Goal: Information Seeking & Learning: Learn about a topic

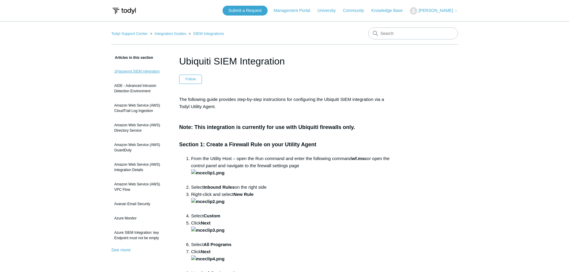
click at [133, 72] on link "1Password SIEM Integration" at bounding box center [140, 71] width 59 height 11
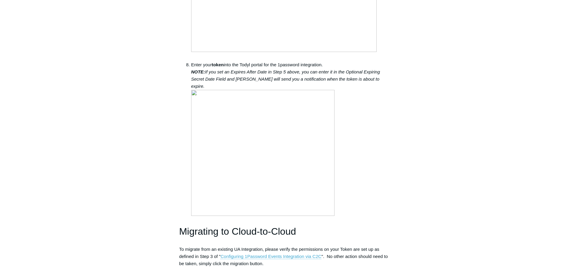
scroll to position [1194, 0]
